Goal: Information Seeking & Learning: Learn about a topic

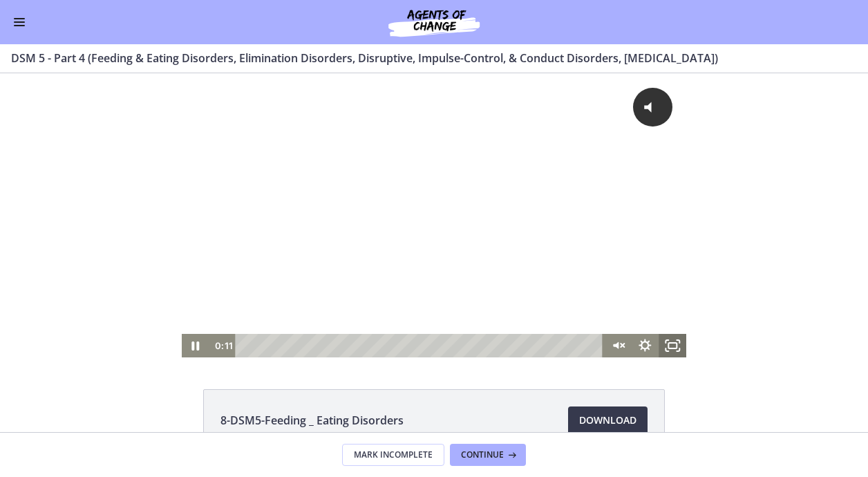
click at [669, 343] on rect "Fullscreen" at bounding box center [672, 346] width 8 height 6
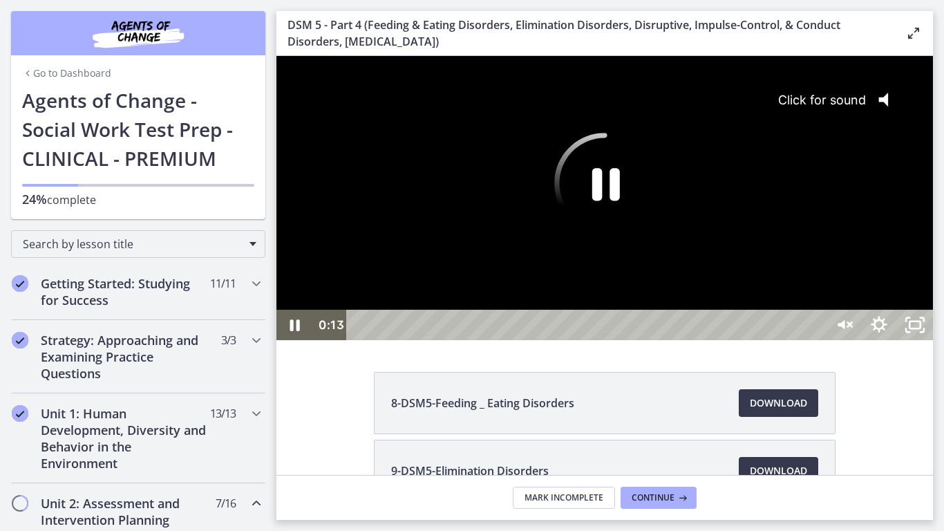
click at [671, 309] on div "Click for sound @keyframes VOLUME_SMALL_WAVE_FLASH { 0% { opacity: 0; } 33% { o…" at bounding box center [604, 183] width 656 height 254
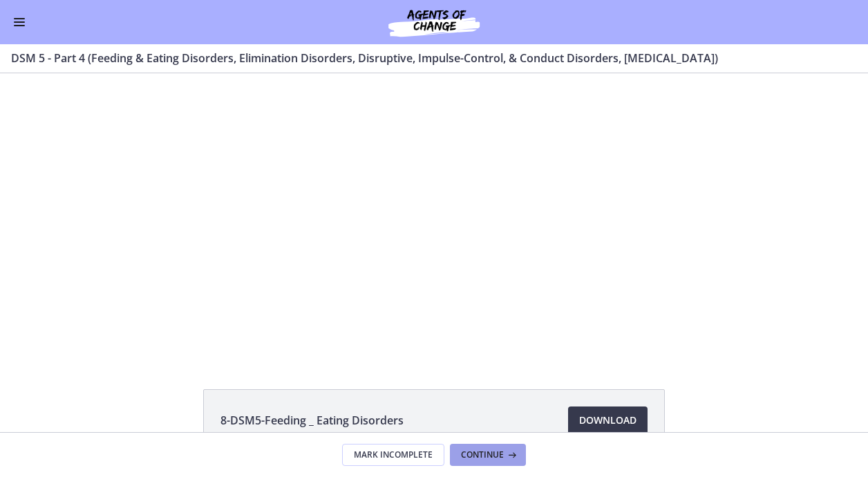
click at [483, 451] on span "Continue" at bounding box center [482, 454] width 43 height 11
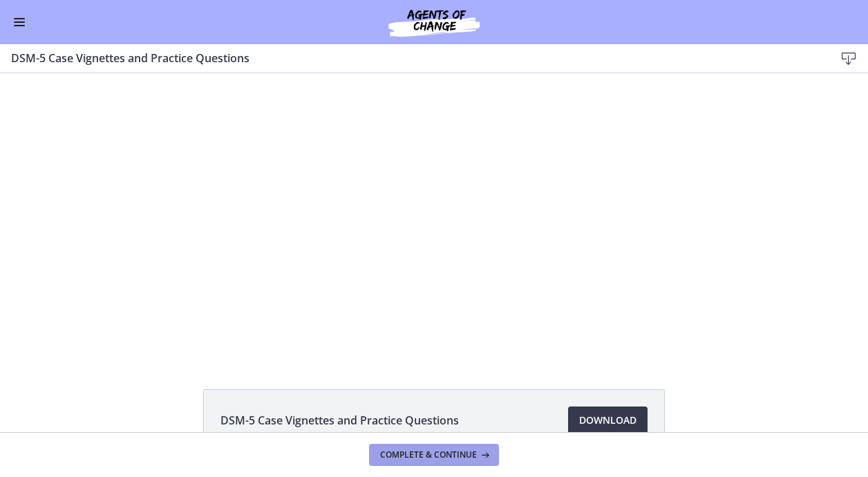
click at [478, 450] on icon at bounding box center [484, 454] width 14 height 11
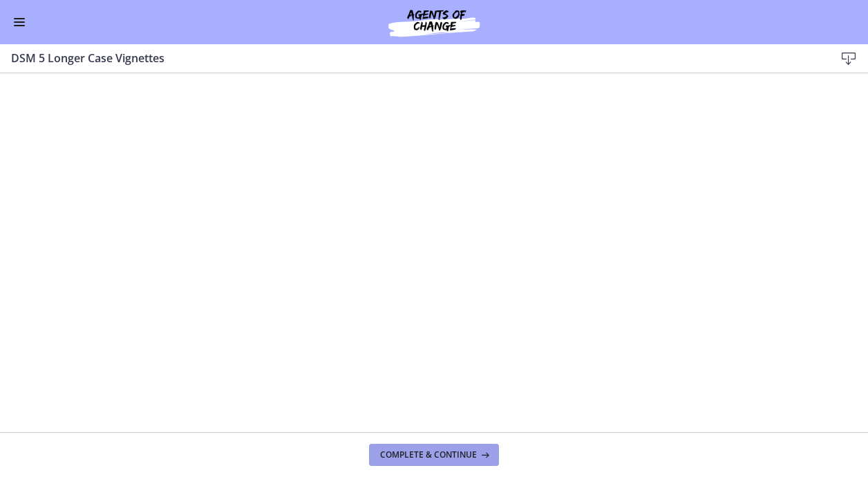
click at [487, 452] on icon at bounding box center [484, 454] width 14 height 11
click at [426, 450] on span "Complete & continue" at bounding box center [428, 454] width 97 height 11
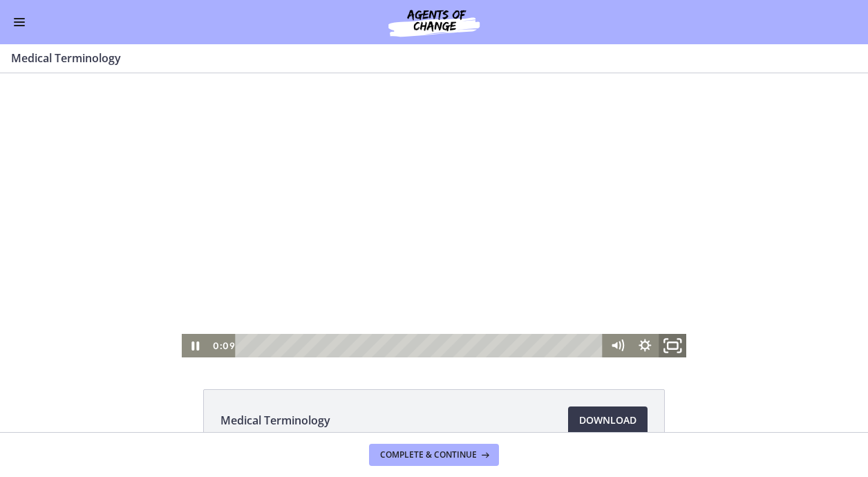
click at [667, 343] on rect "Fullscreen" at bounding box center [672, 345] width 10 height 7
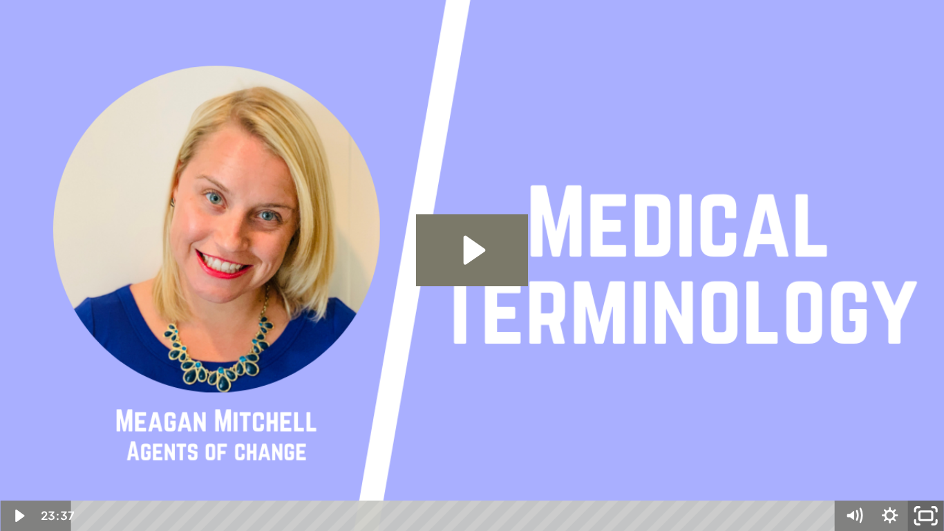
click at [867, 476] on icon "Fullscreen" at bounding box center [925, 515] width 43 height 37
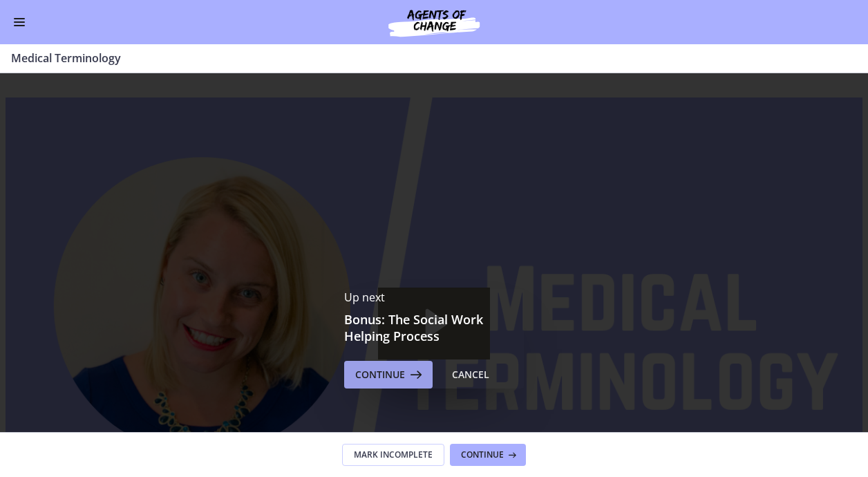
click at [391, 372] on span "Continue" at bounding box center [380, 374] width 50 height 17
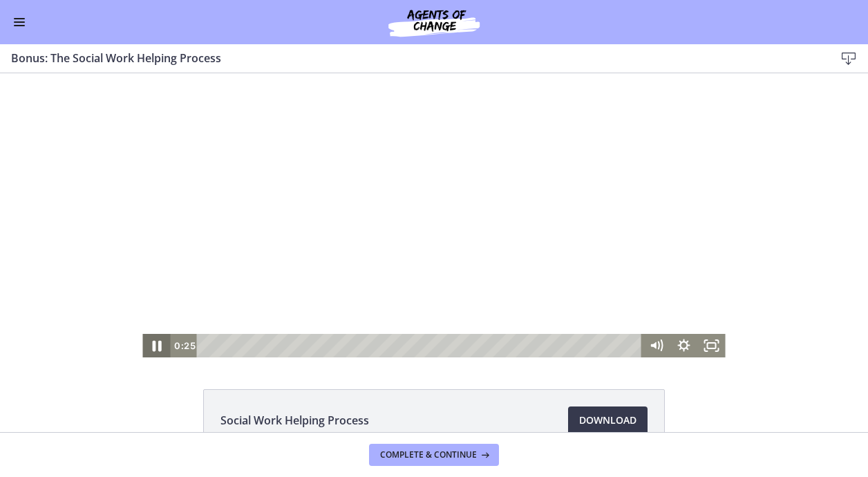
click at [155, 344] on icon "Pause" at bounding box center [156, 346] width 9 height 11
click at [155, 344] on icon "Play Video" at bounding box center [157, 346] width 33 height 28
click at [704, 345] on icon "Fullscreen" at bounding box center [711, 346] width 33 height 28
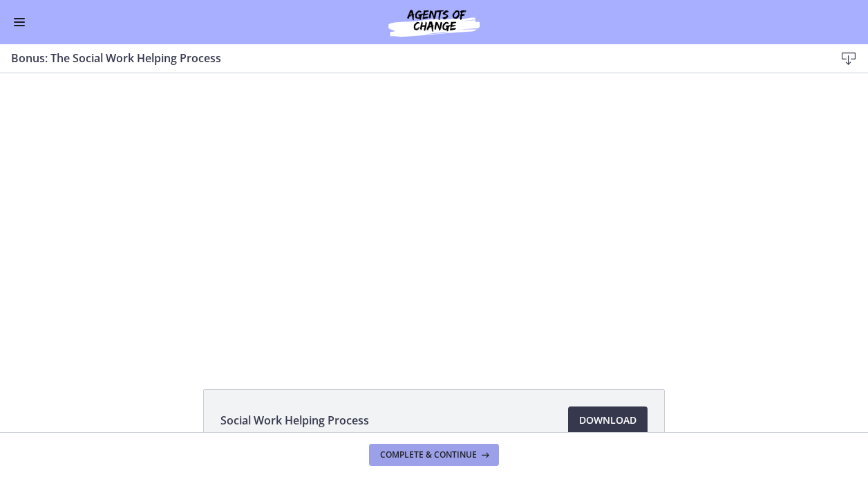
click at [479, 454] on icon at bounding box center [484, 454] width 14 height 11
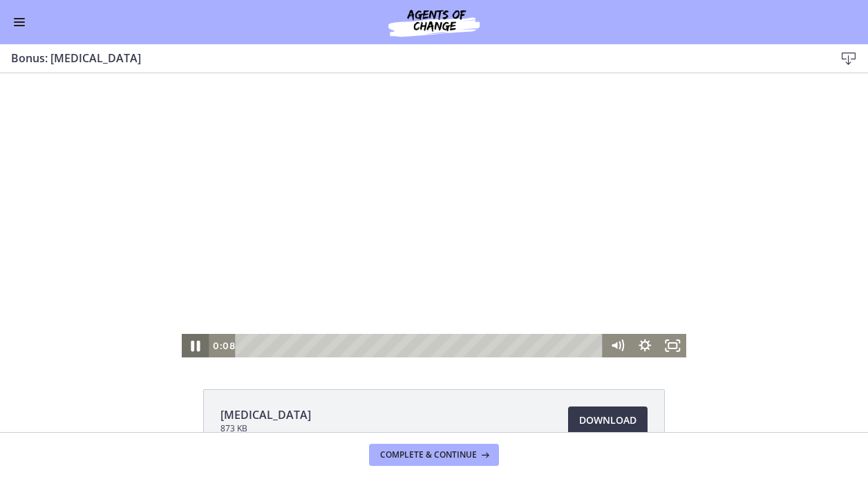
click at [191, 347] on icon "Pause" at bounding box center [195, 346] width 33 height 28
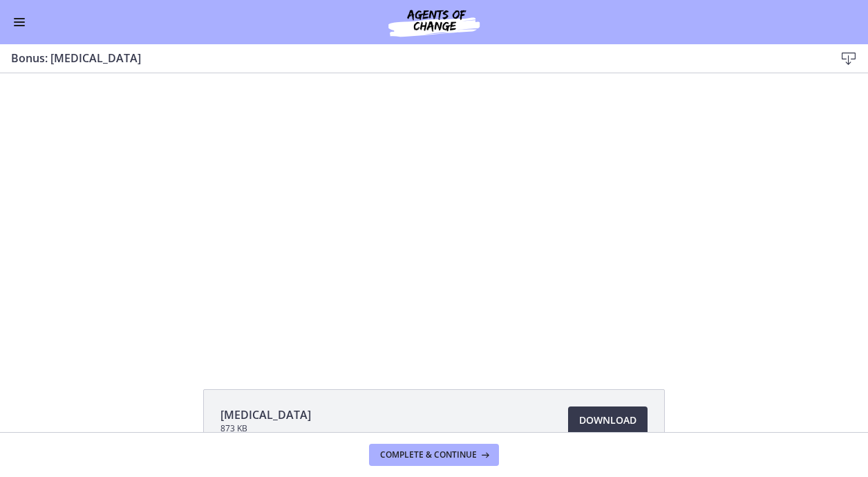
click at [25, 20] on button "Enable menu" at bounding box center [19, 22] width 17 height 17
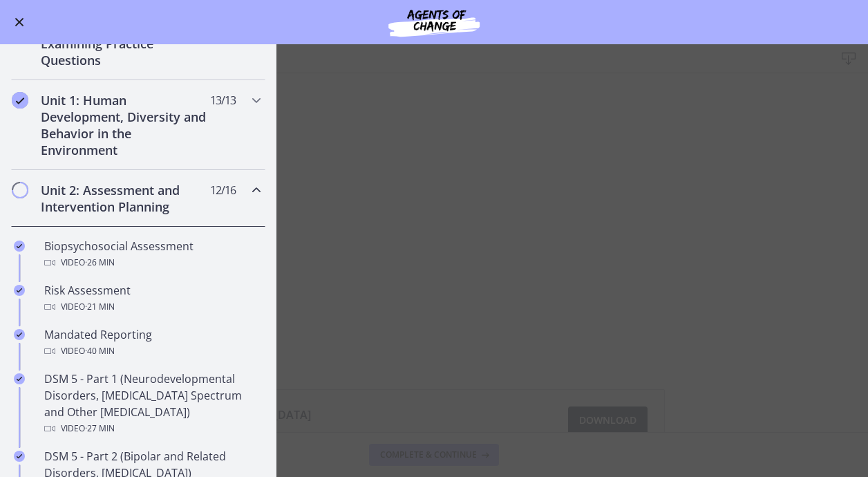
scroll to position [242, 0]
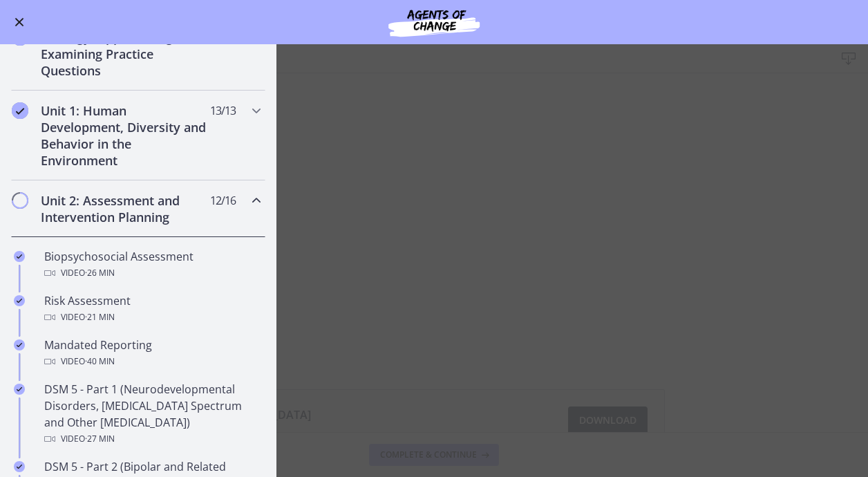
click at [248, 201] on icon "Chapters" at bounding box center [256, 200] width 17 height 17
